Goal: Check status: Check status

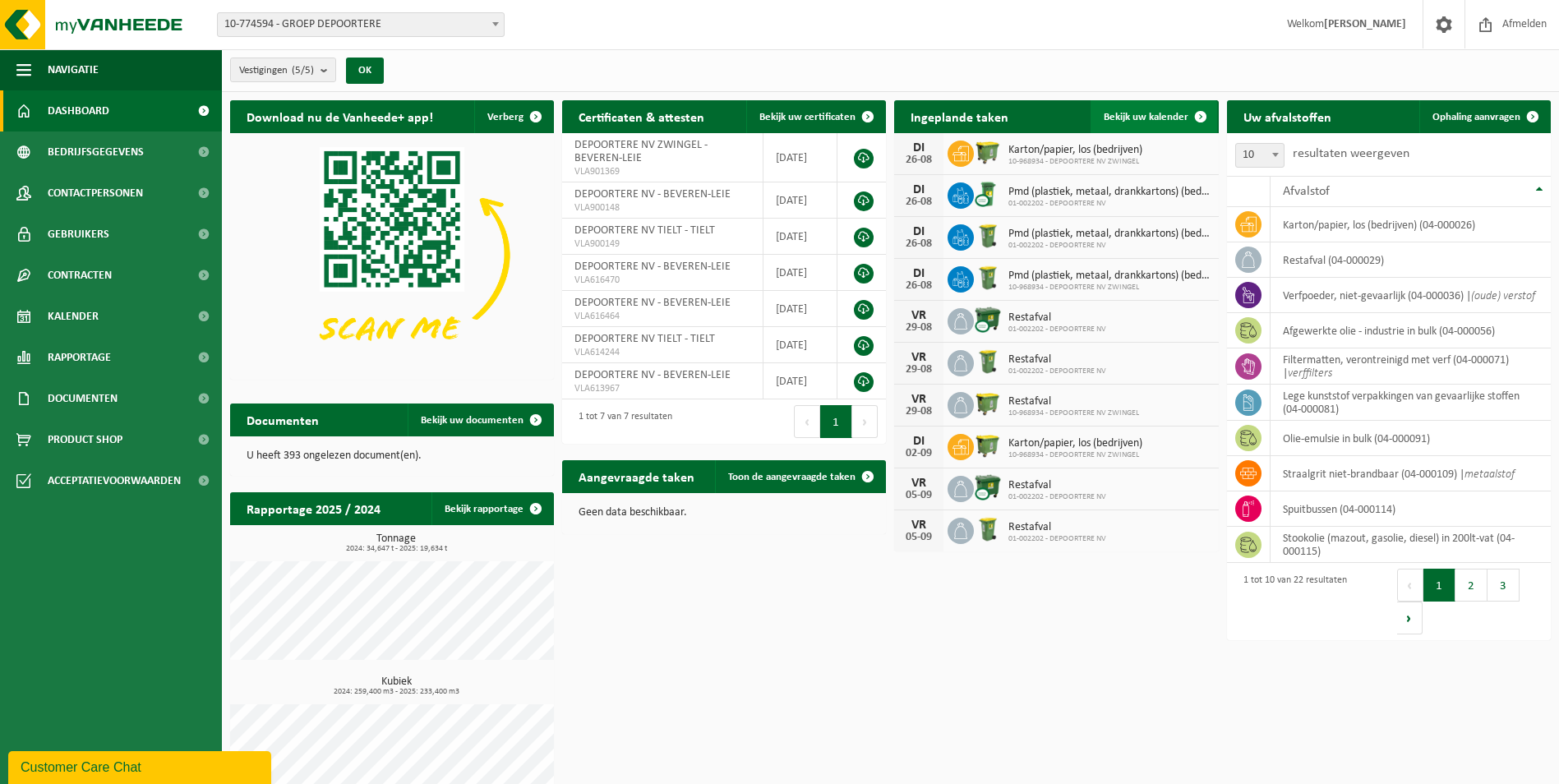
click at [763, 111] on span "Bekijk uw kalender" at bounding box center [1145, 116] width 84 height 10
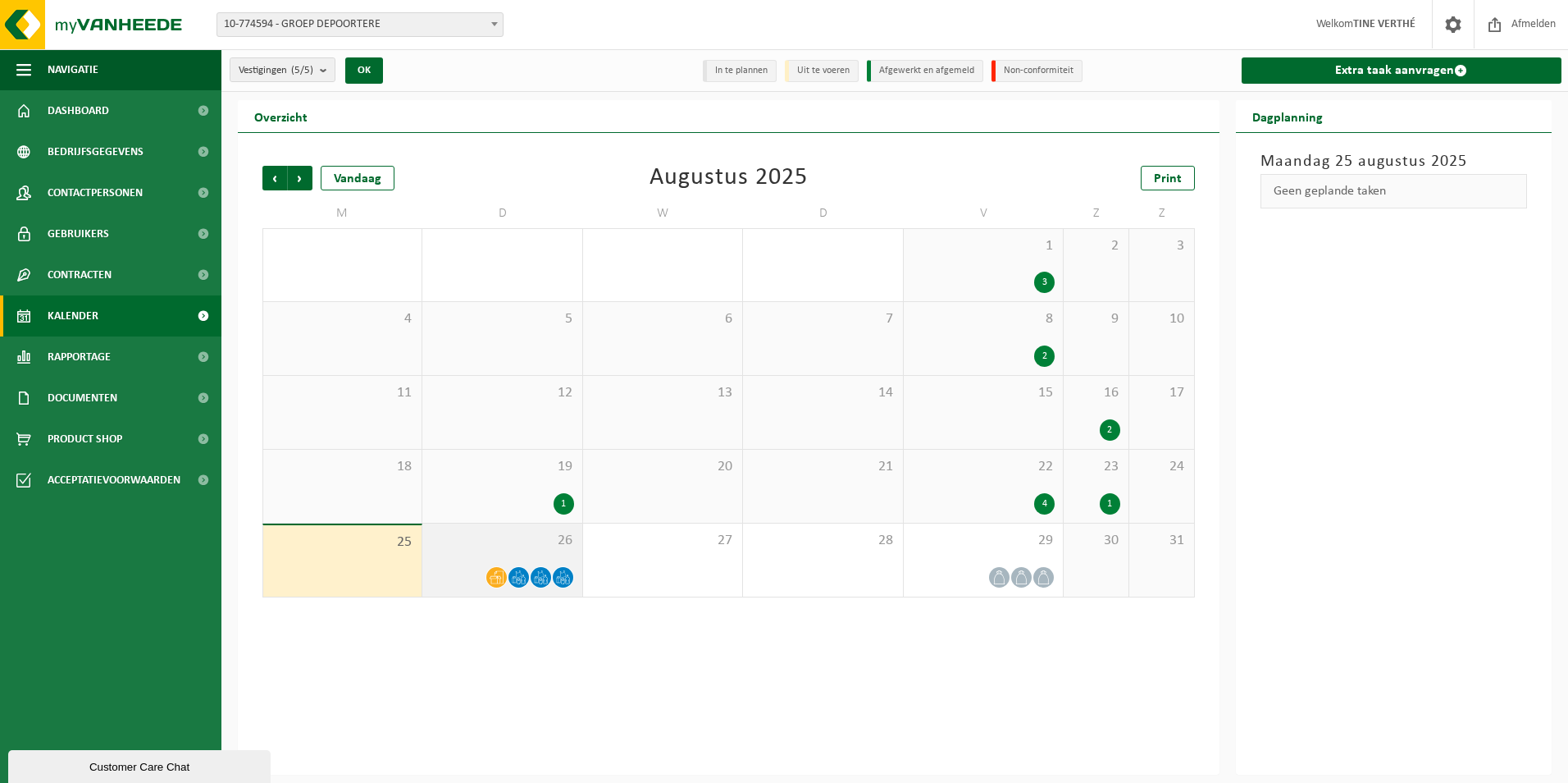
click at [522, 576] on icon at bounding box center [523, 576] width 2 height 1
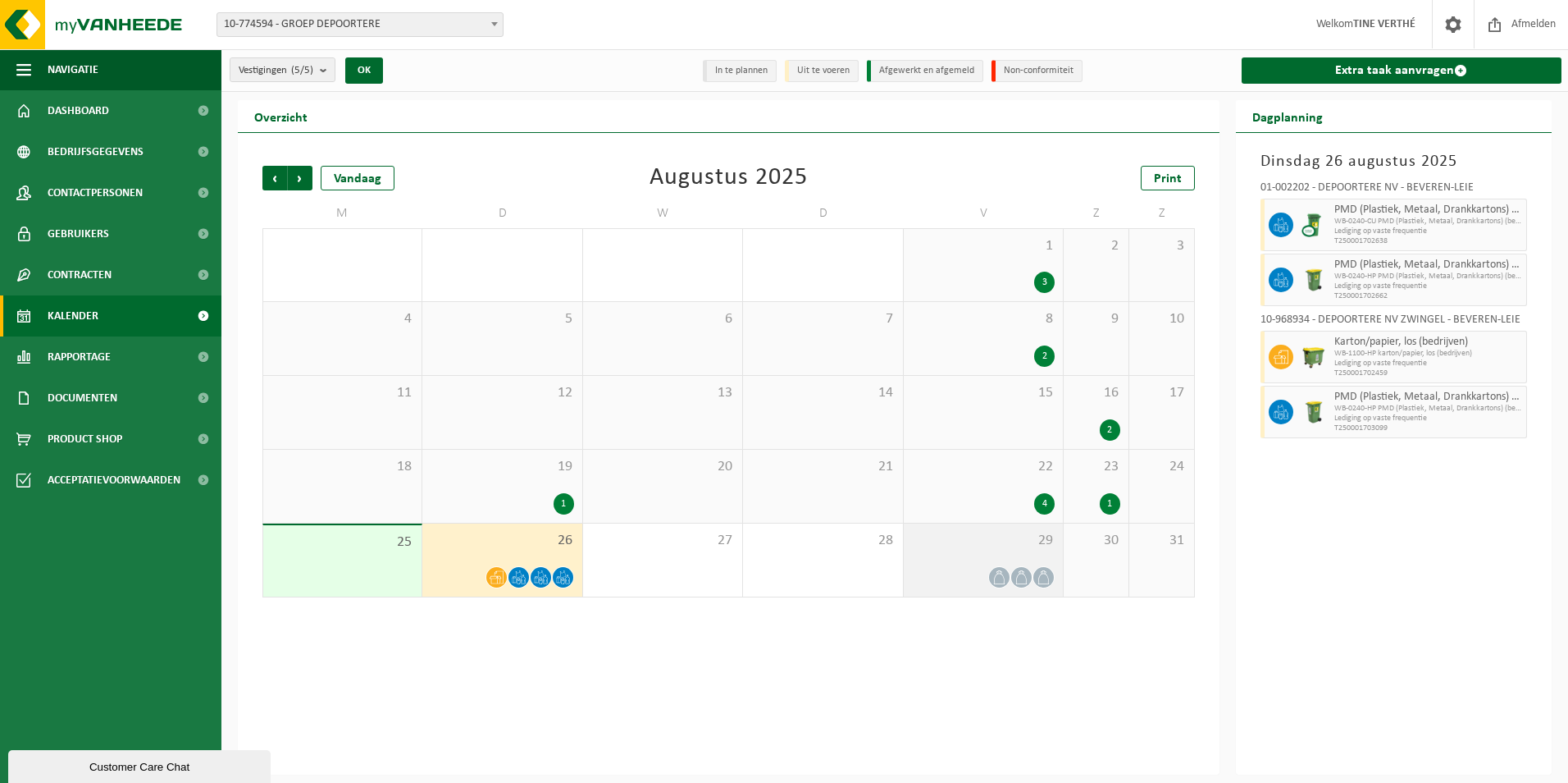
click at [970, 577] on div at bounding box center [983, 577] width 143 height 22
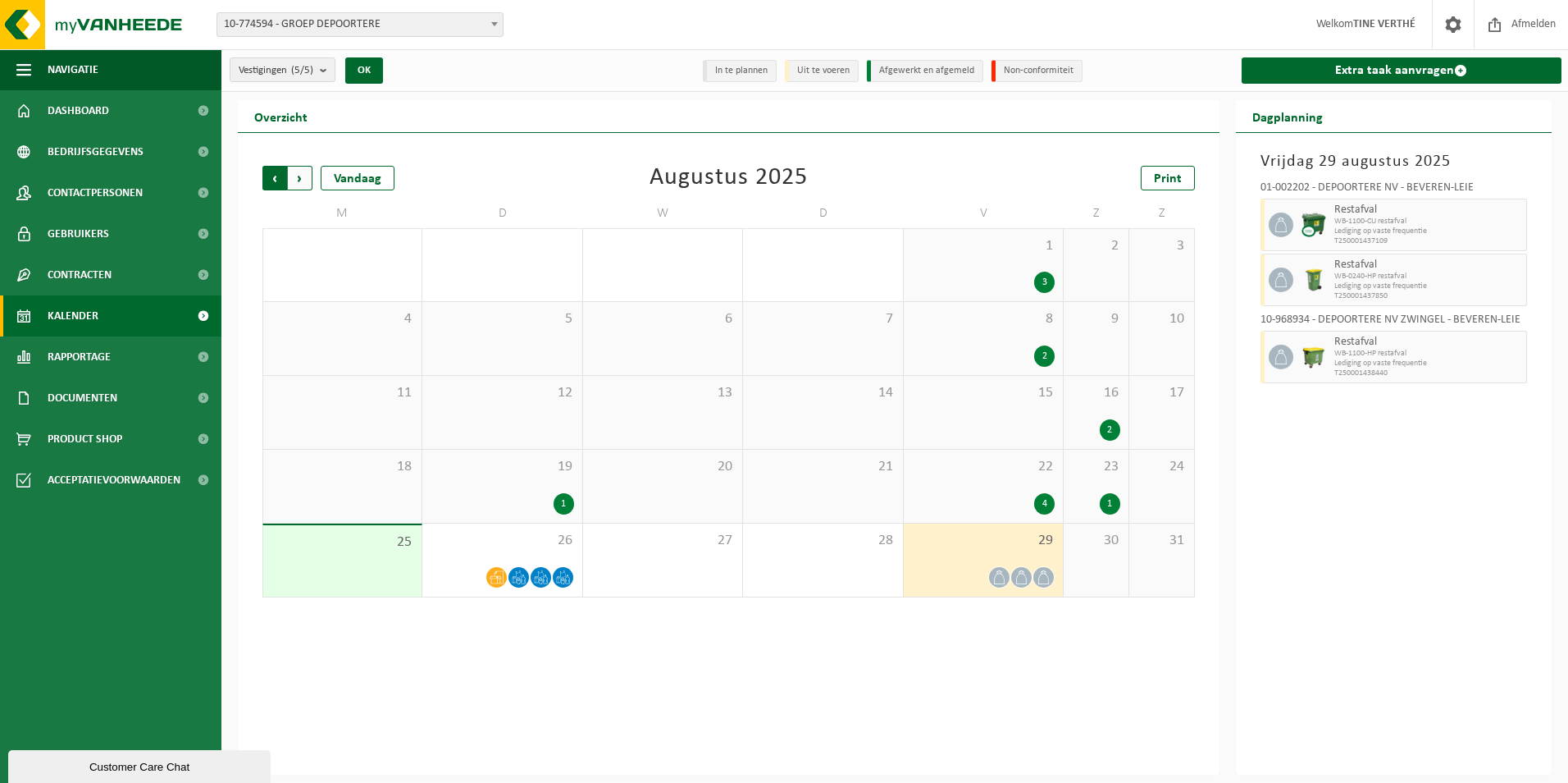
click at [301, 181] on span "Volgende" at bounding box center [300, 178] width 24 height 24
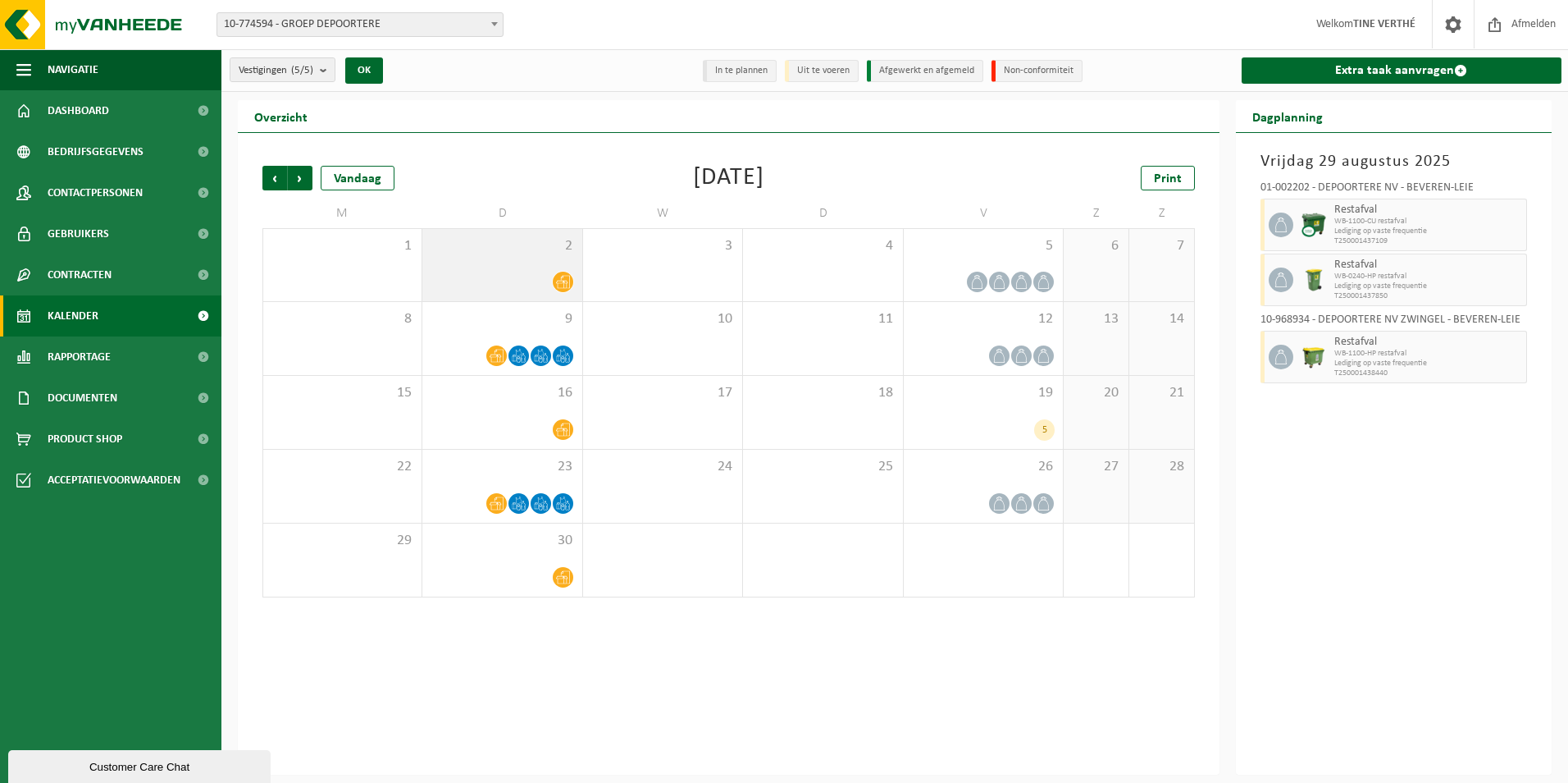
click at [517, 282] on div at bounding box center [501, 282] width 143 height 22
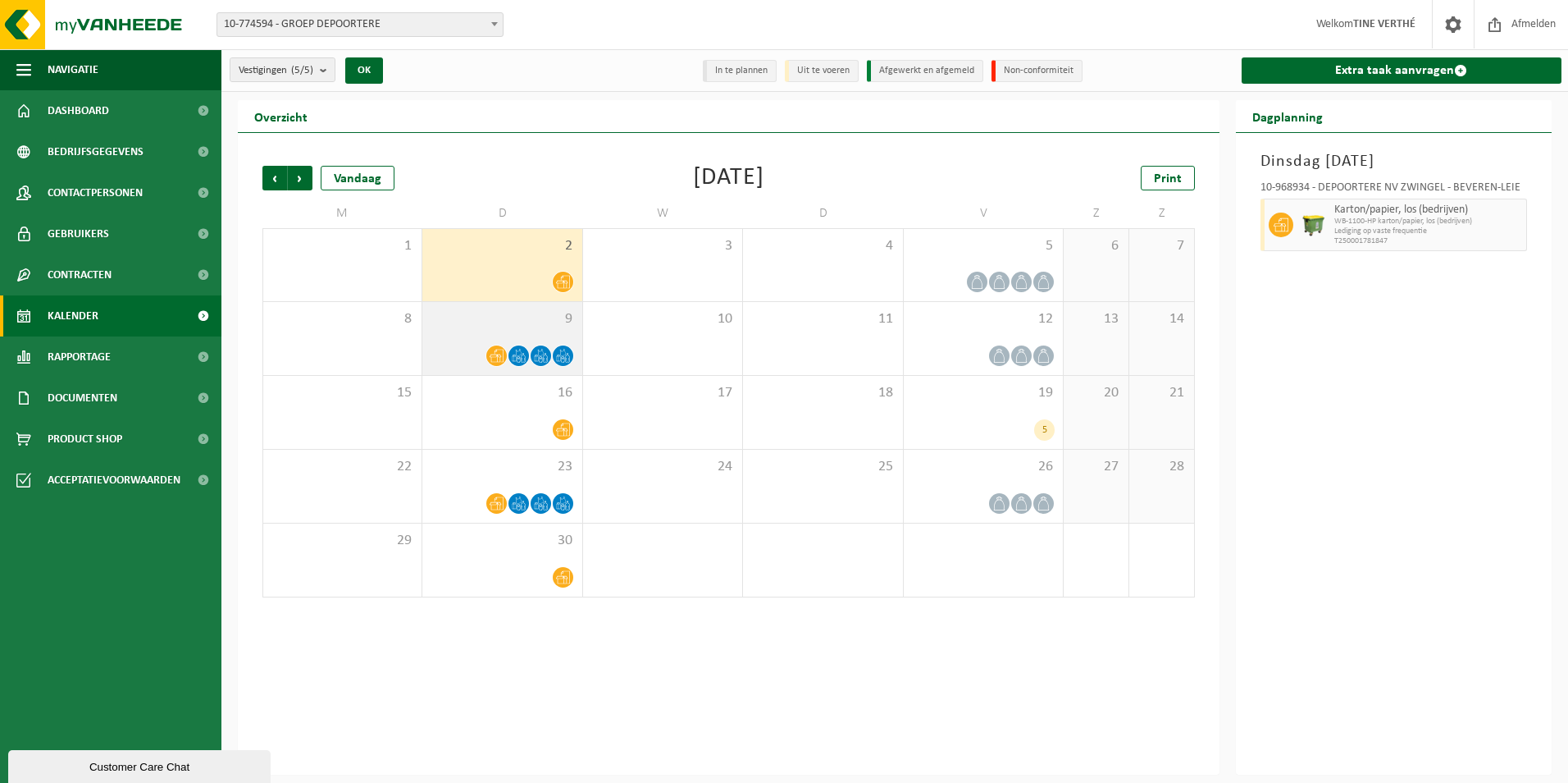
click at [519, 336] on div "9" at bounding box center [501, 338] width 159 height 73
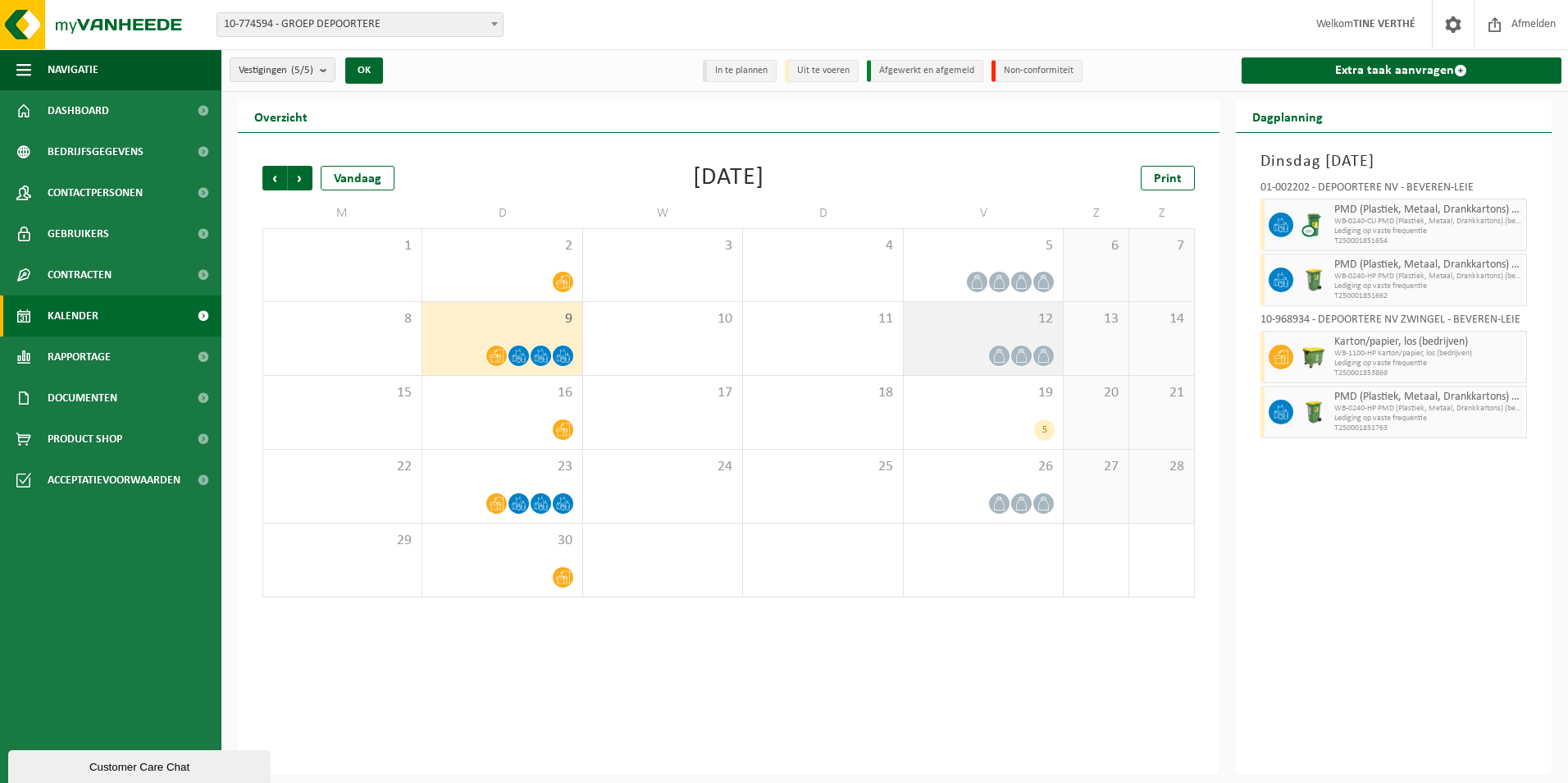
click at [951, 361] on div at bounding box center [983, 356] width 143 height 22
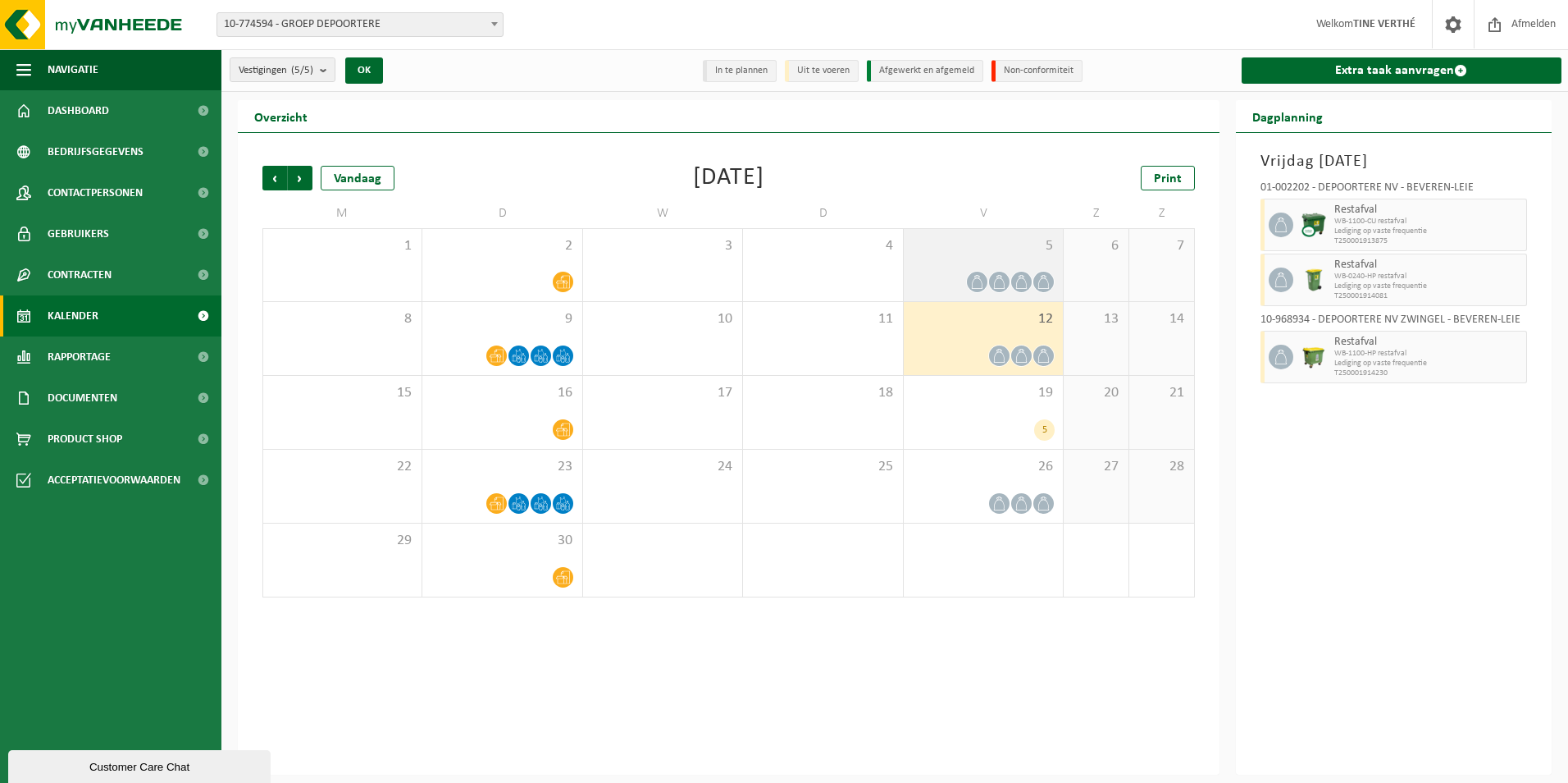
click at [981, 273] on span at bounding box center [977, 282] width 21 height 21
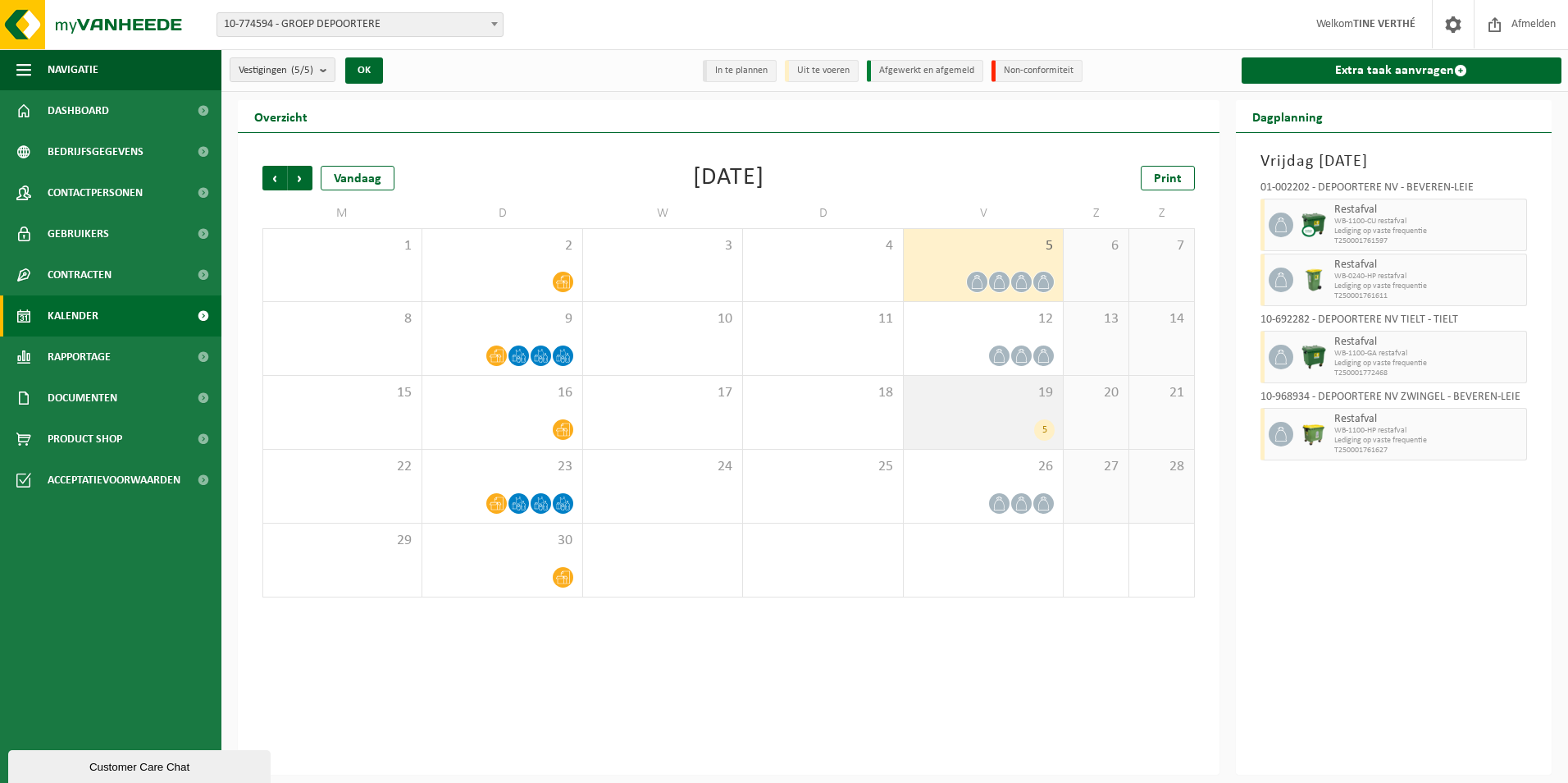
click at [982, 426] on div "5" at bounding box center [983, 430] width 143 height 21
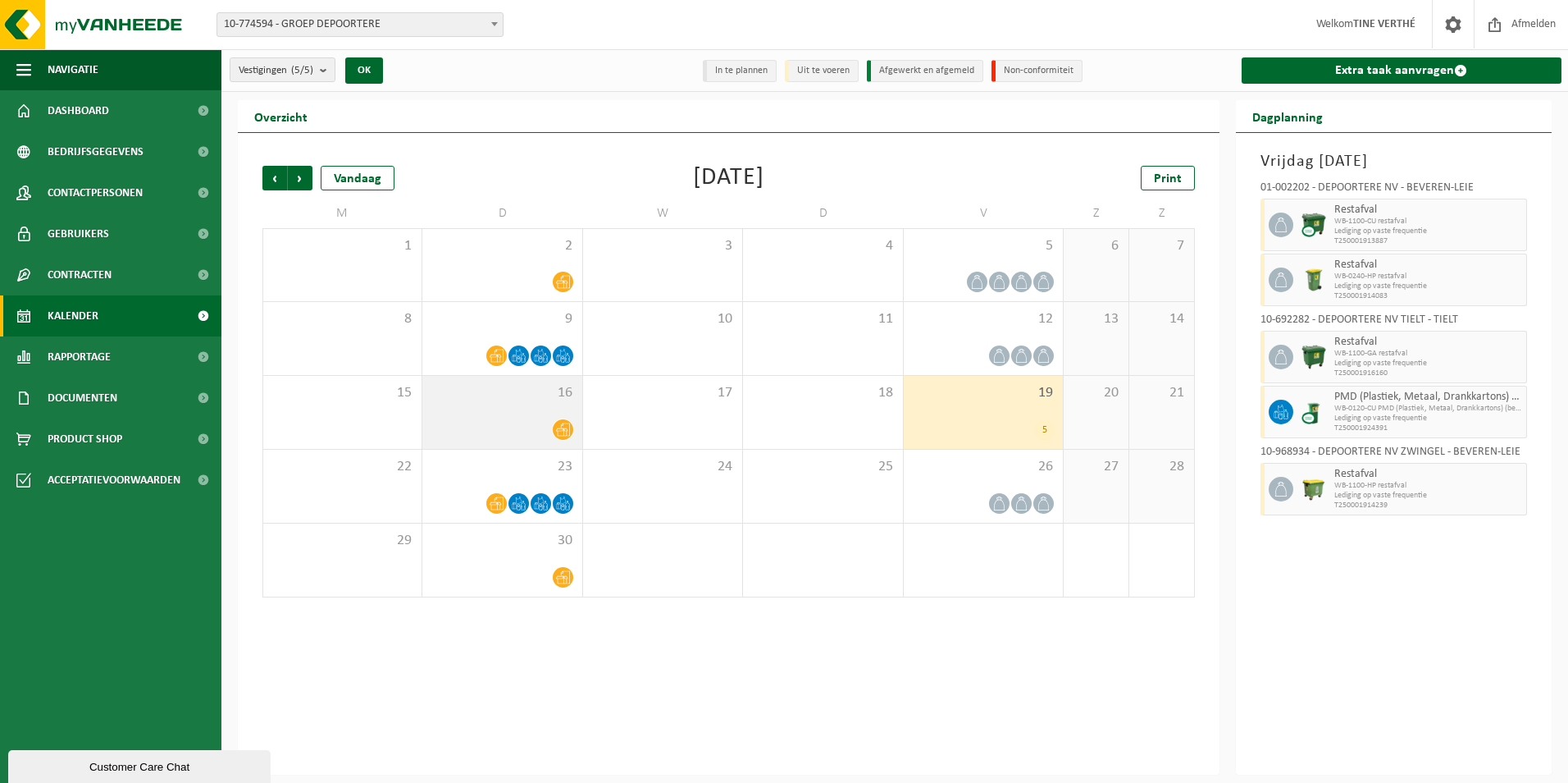
click at [549, 407] on div "16" at bounding box center [501, 412] width 159 height 73
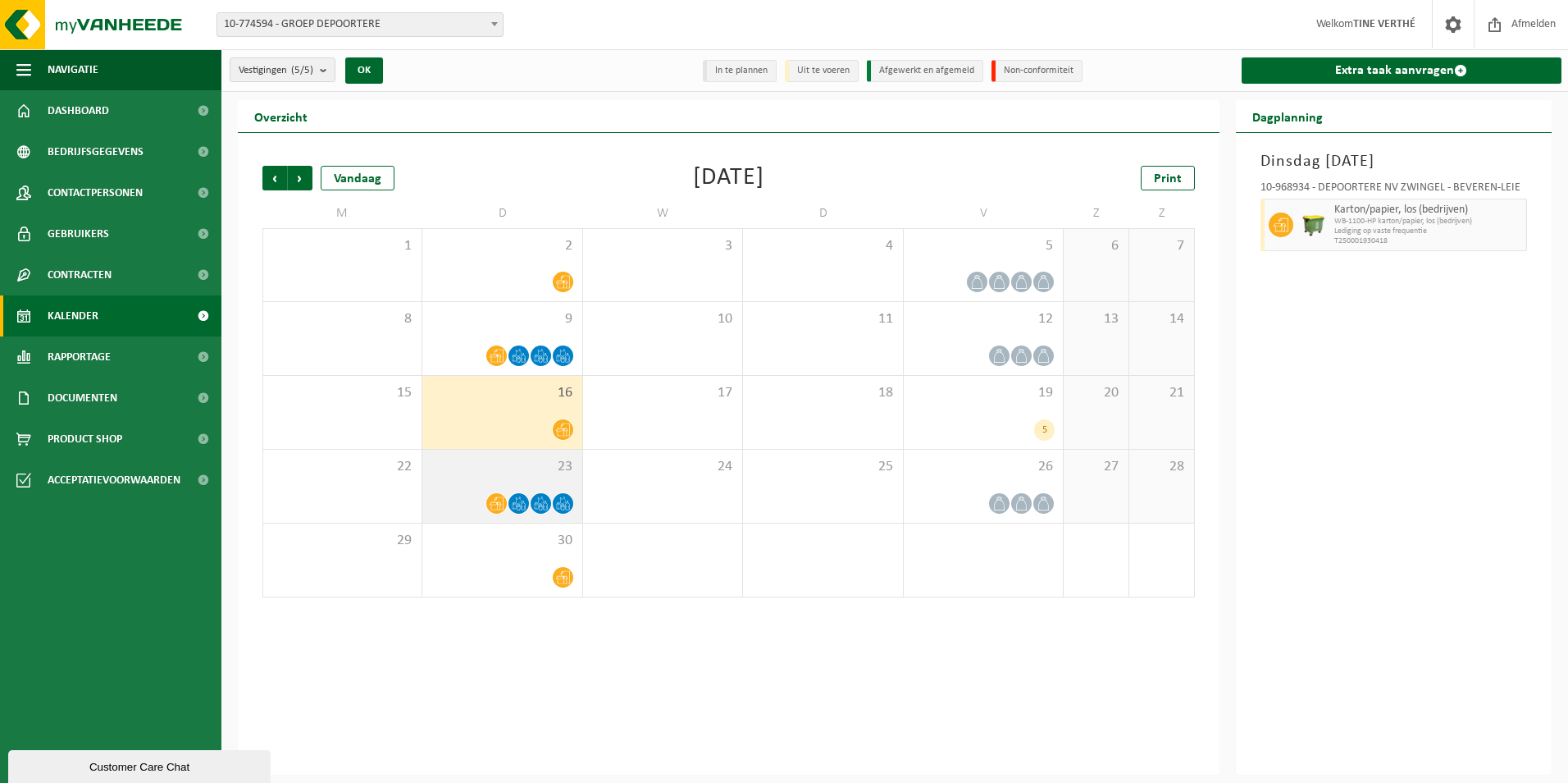
click at [532, 463] on span "23" at bounding box center [501, 466] width 143 height 18
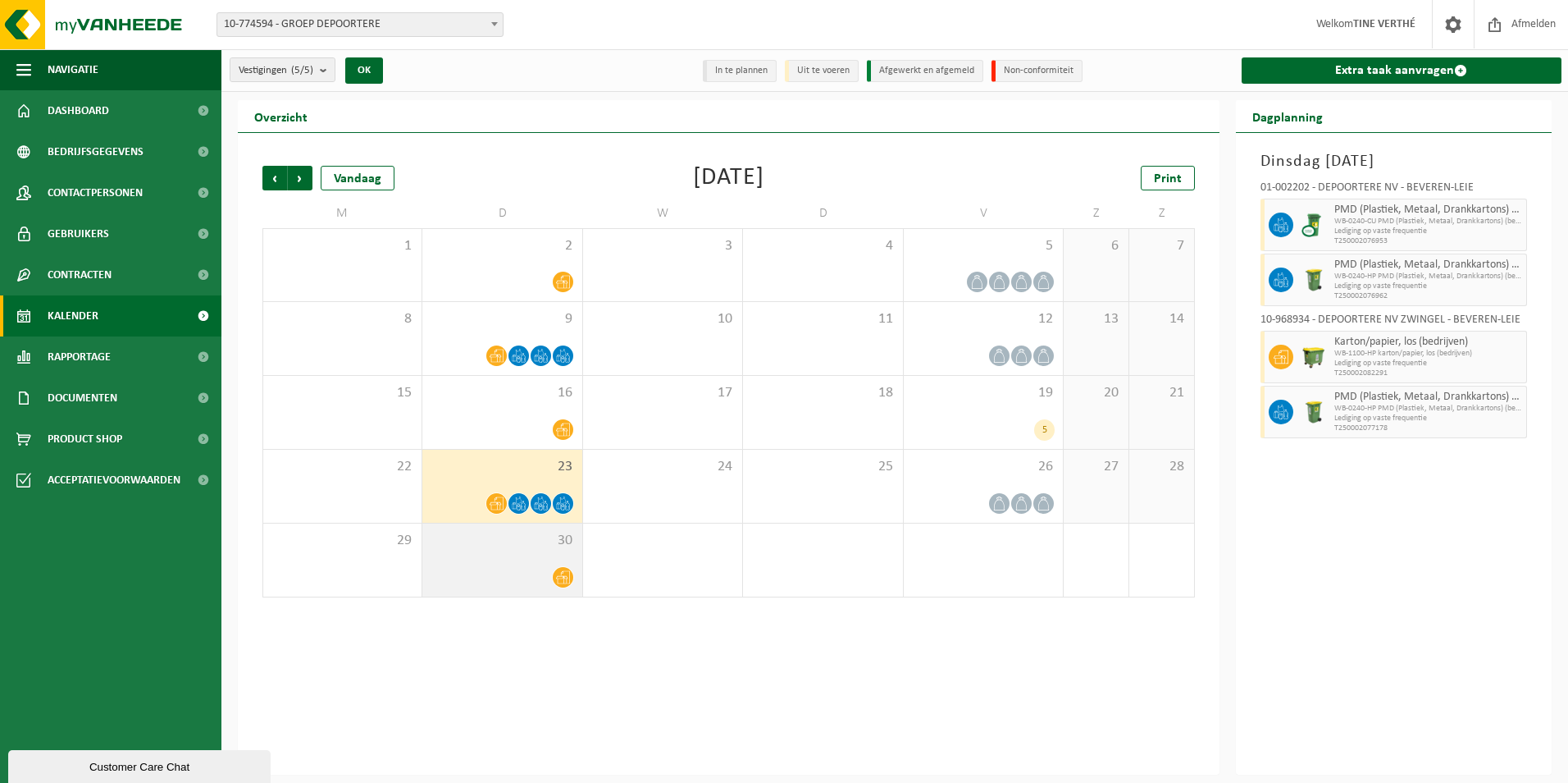
click at [542, 556] on div "30" at bounding box center [501, 560] width 159 height 73
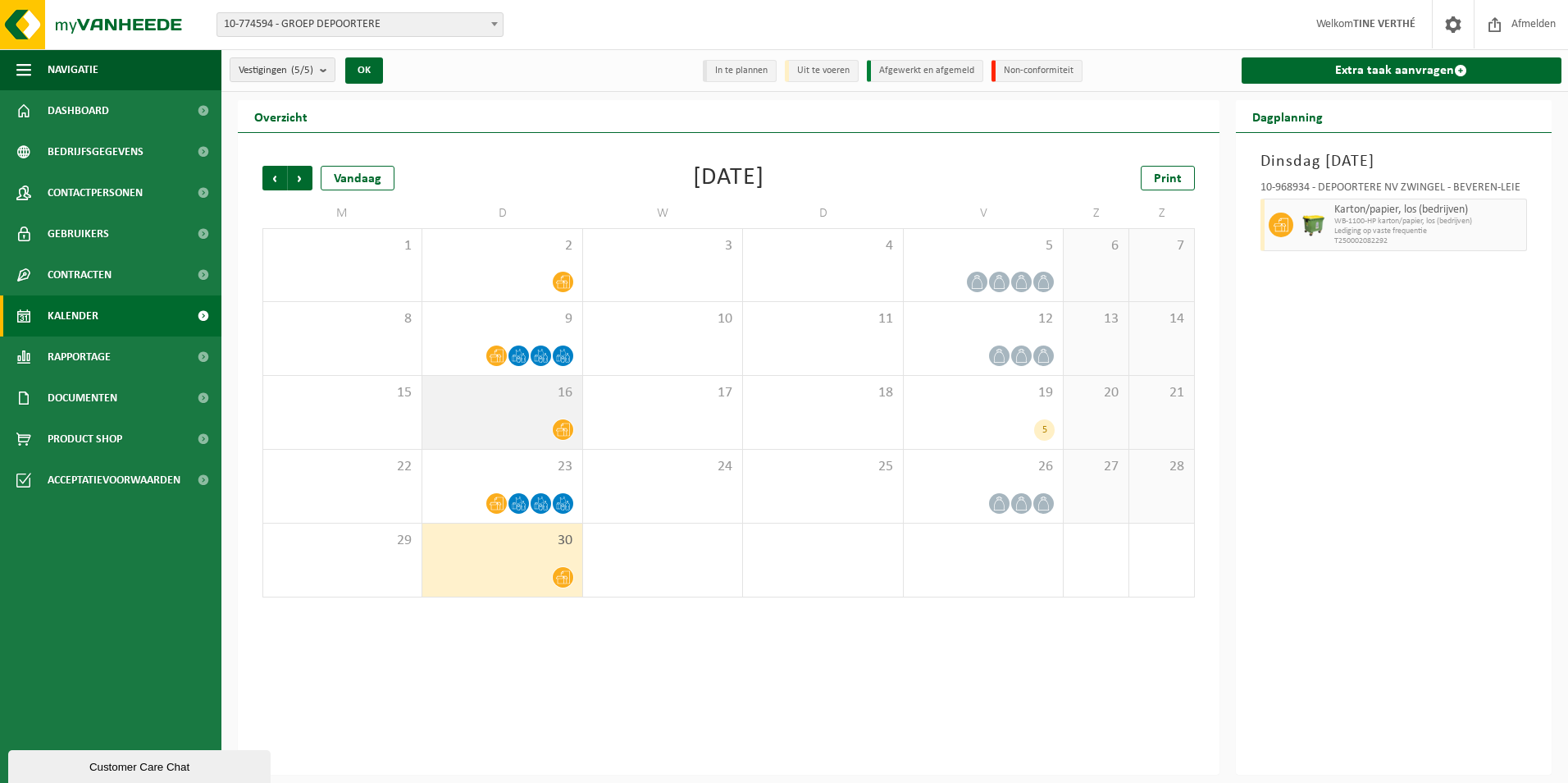
click at [553, 432] on span at bounding box center [563, 430] width 21 height 21
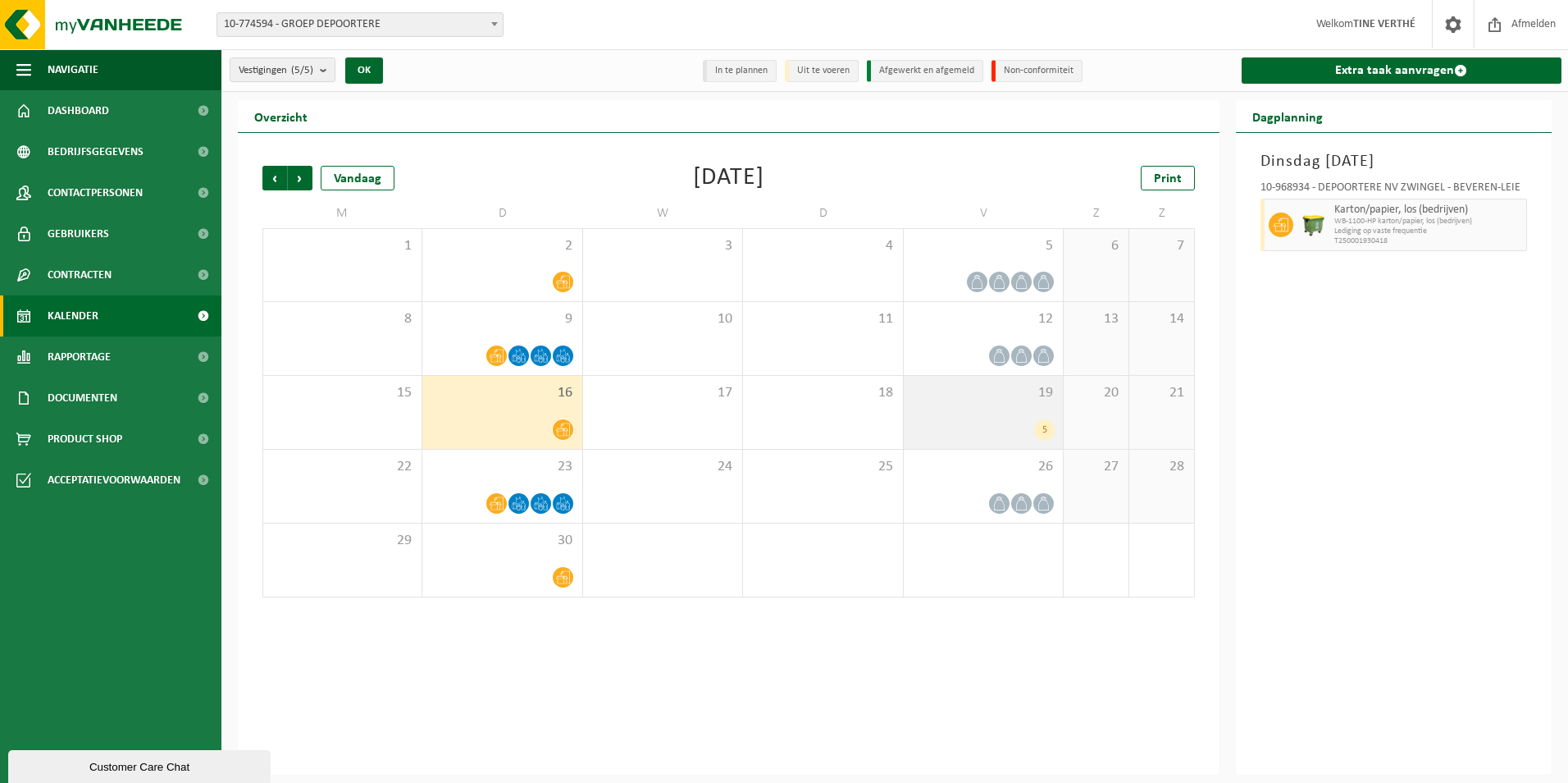
click at [1015, 382] on div "19 5" at bounding box center [983, 412] width 159 height 73
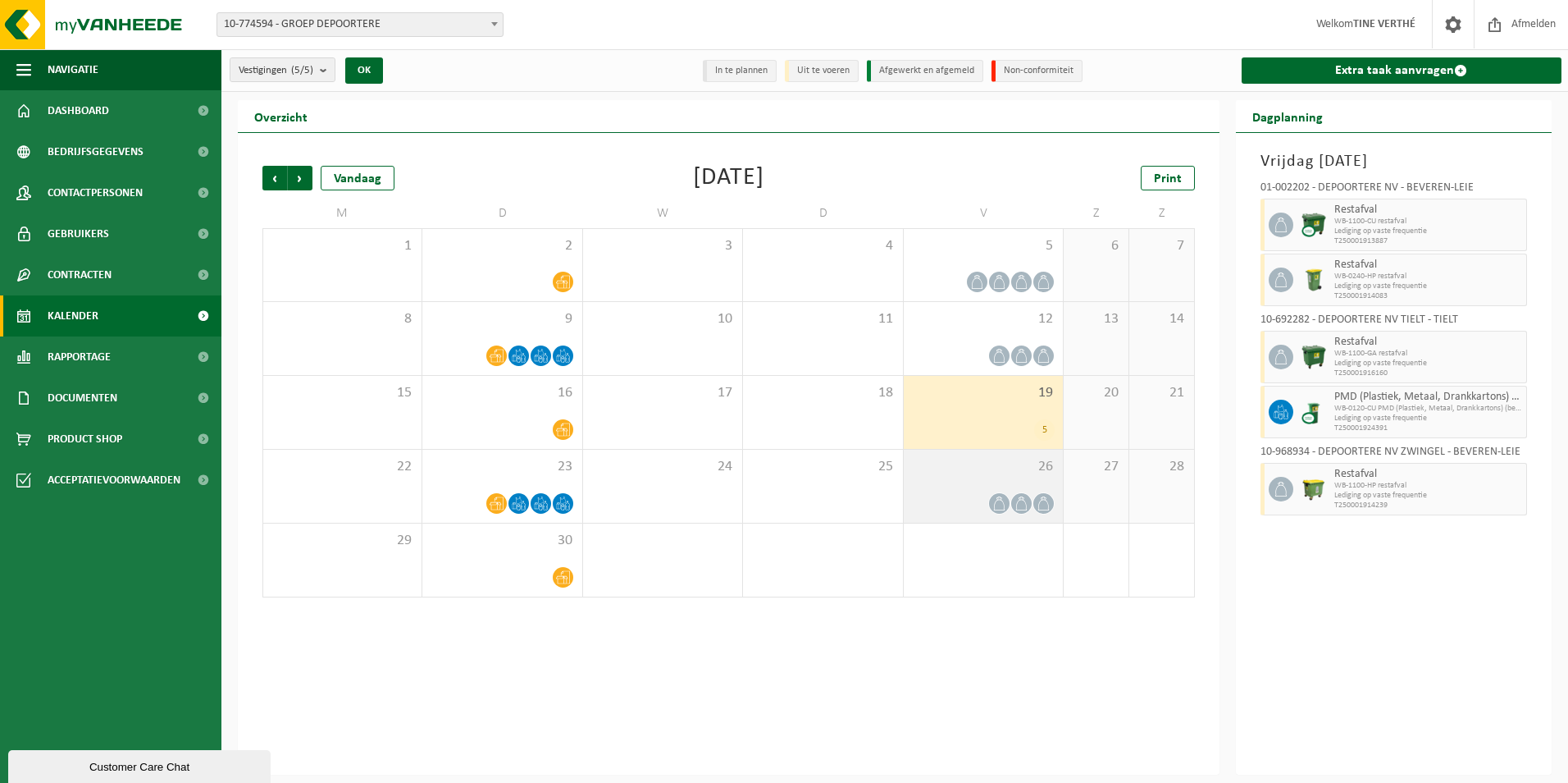
click at [1018, 477] on div "26" at bounding box center [983, 486] width 159 height 73
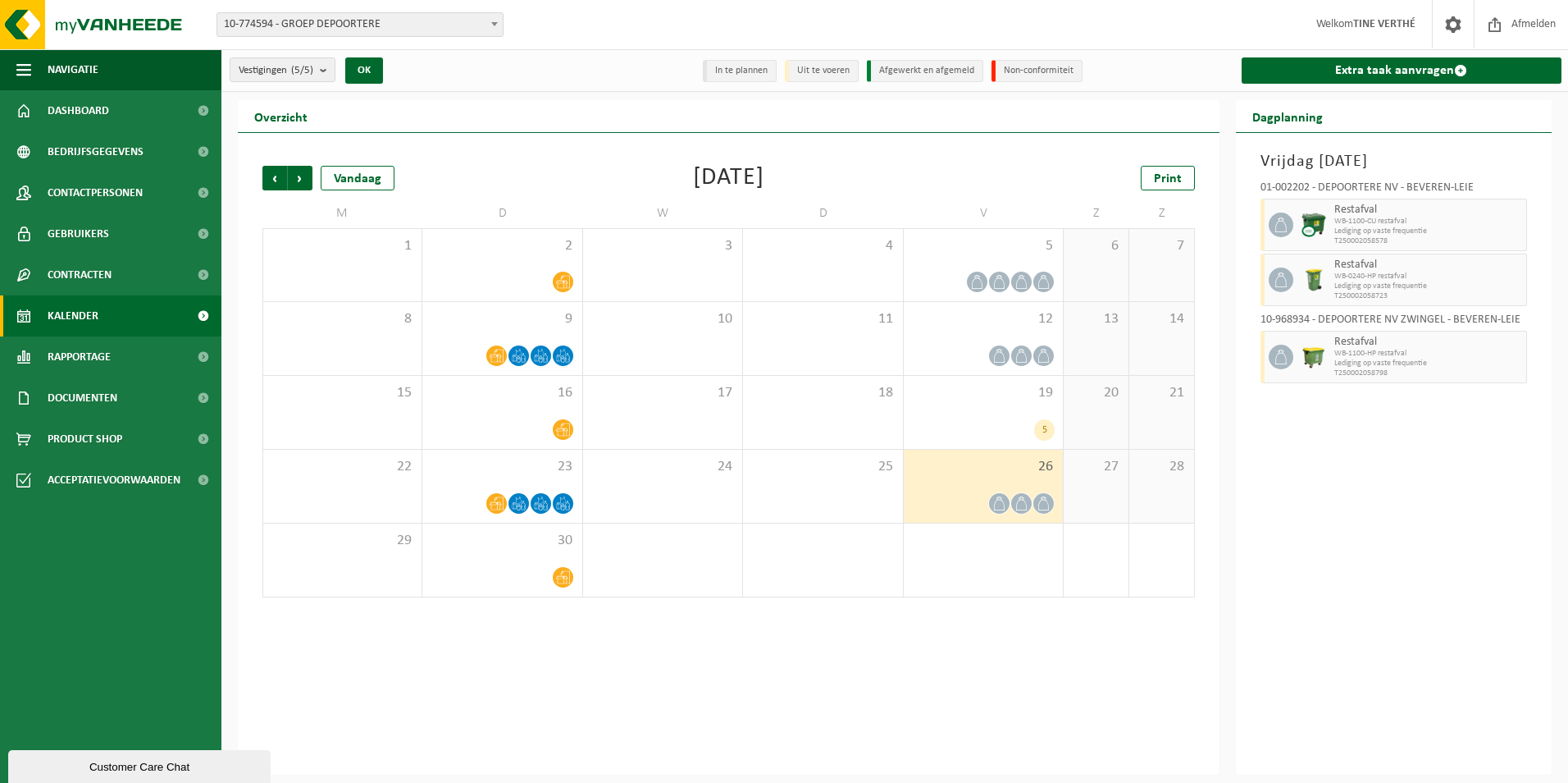
click at [1018, 478] on div "26" at bounding box center [983, 486] width 159 height 73
